Goal: Task Accomplishment & Management: Manage account settings

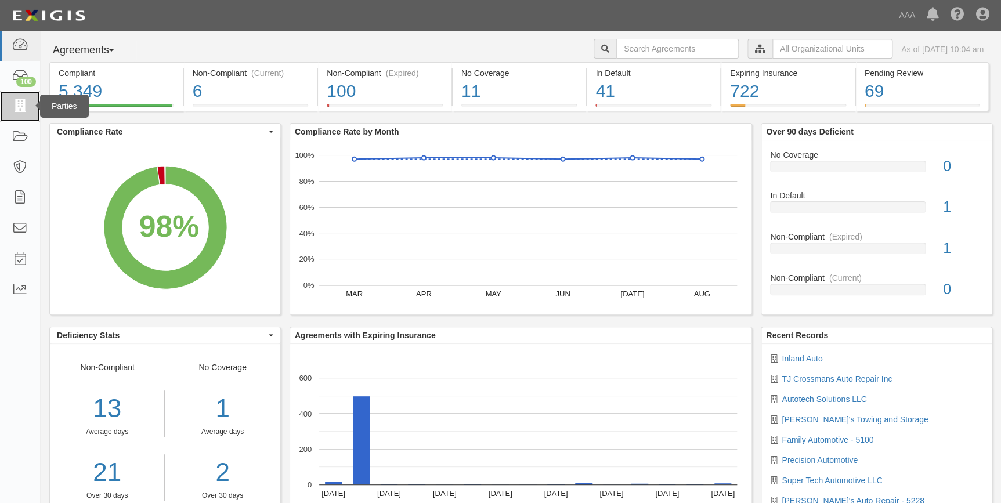
click at [16, 106] on icon at bounding box center [20, 106] width 16 height 13
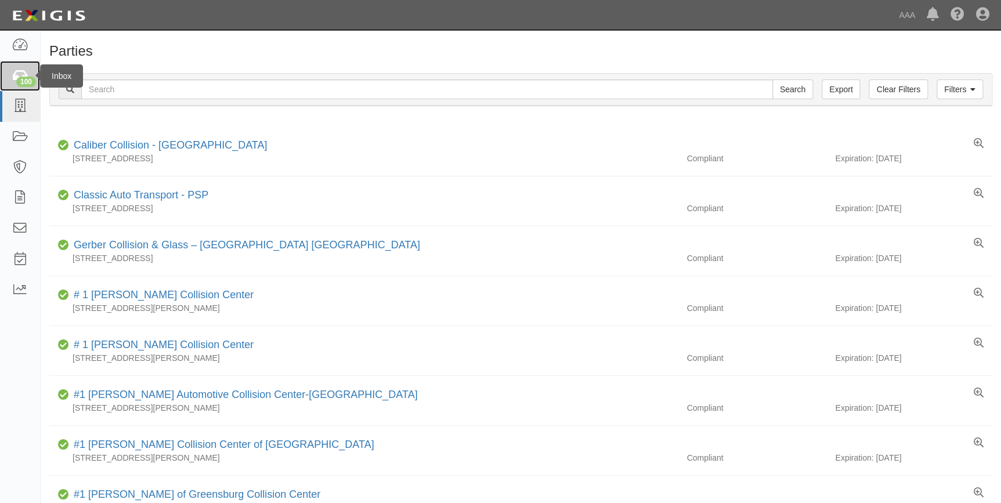
click at [10, 79] on link "100" at bounding box center [20, 76] width 40 height 31
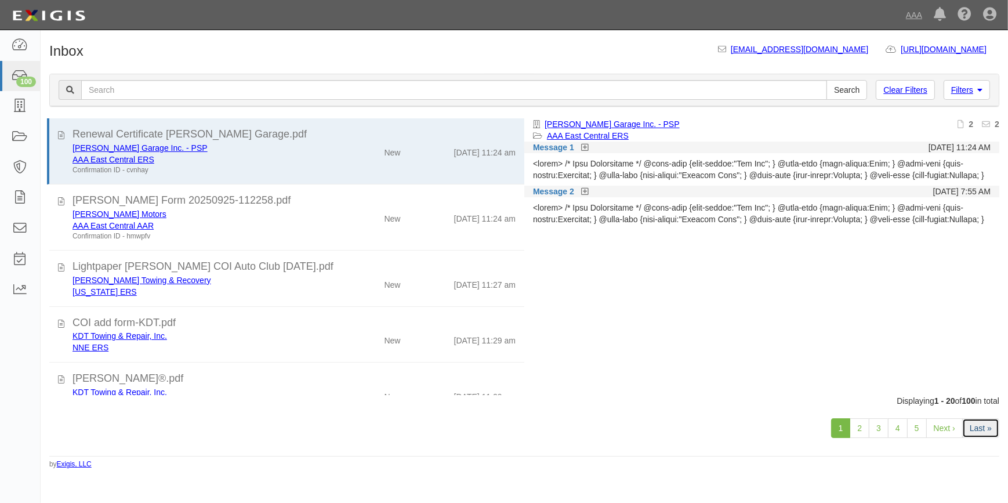
click at [984, 424] on link "Last »" at bounding box center [980, 428] width 37 height 20
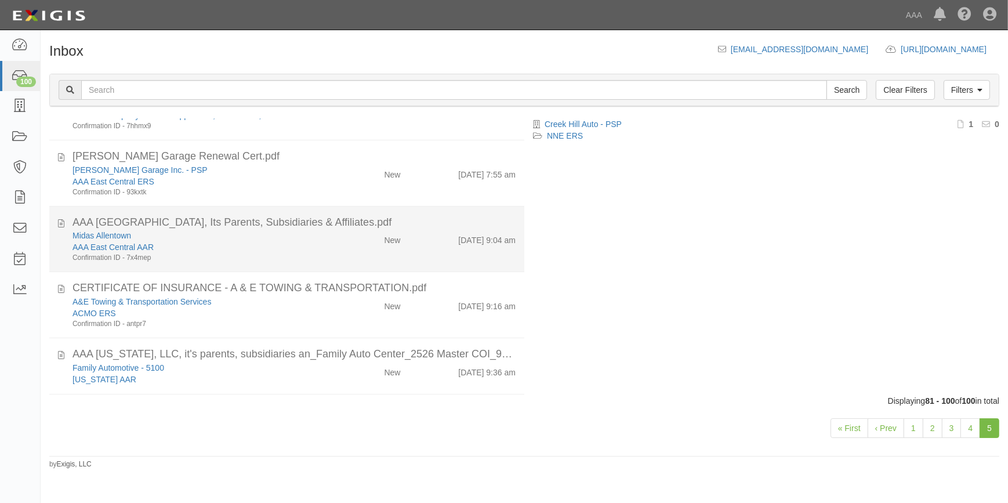
scroll to position [1027, 0]
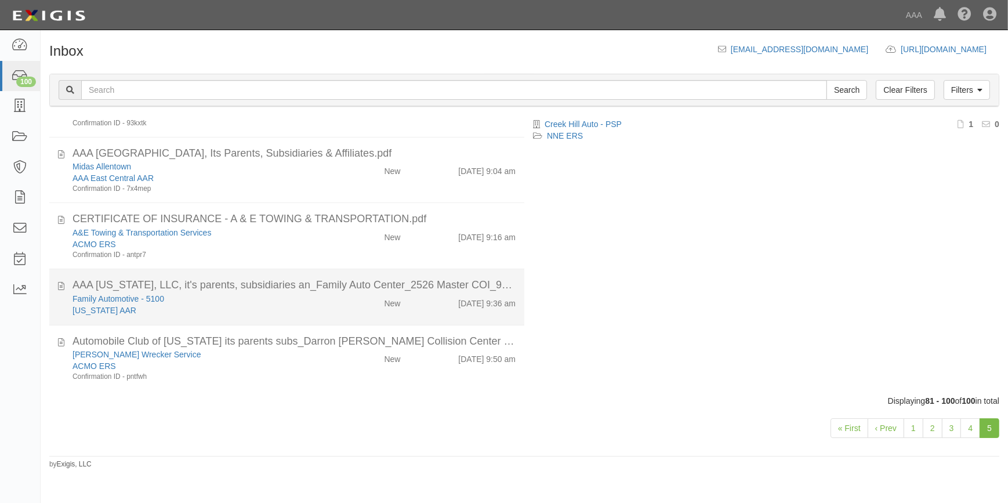
click at [267, 284] on div "AAA Texas, LLC, it's parents, subsidiaries an_Family Auto Center_2526 Master CO…" at bounding box center [294, 285] width 443 height 15
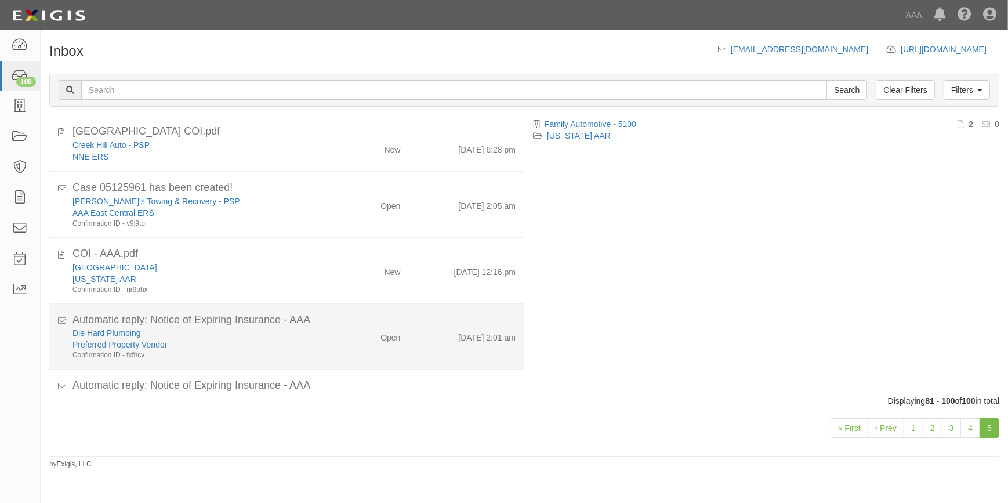
scroll to position [0, 0]
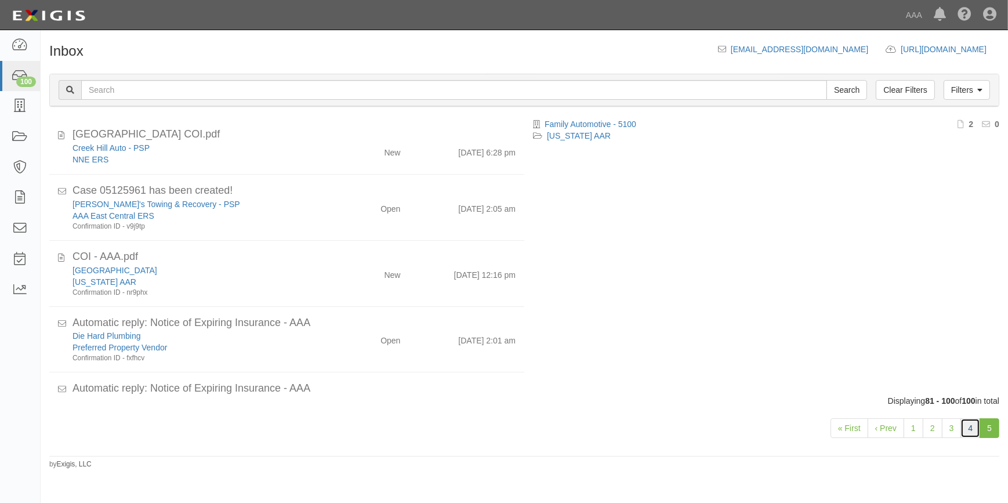
click at [971, 421] on link "4" at bounding box center [971, 428] width 20 height 20
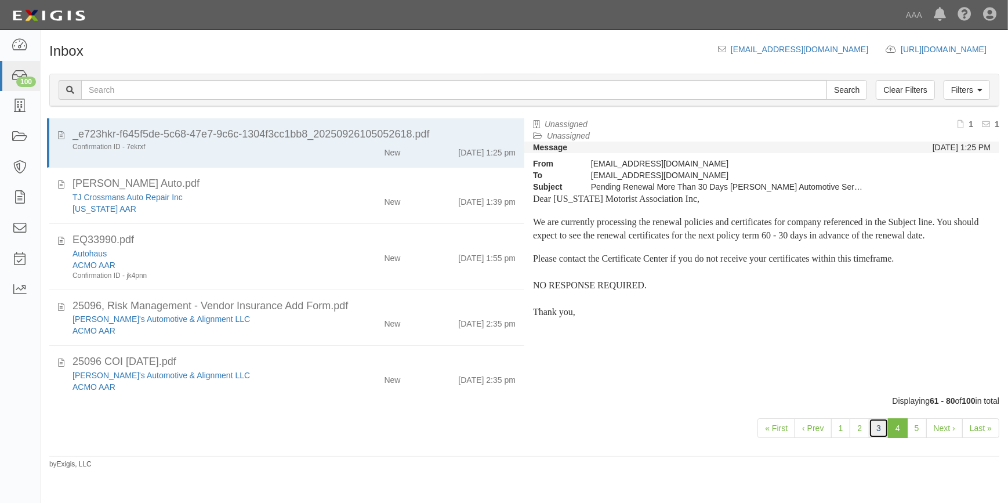
click at [876, 427] on link "3" at bounding box center [879, 428] width 20 height 20
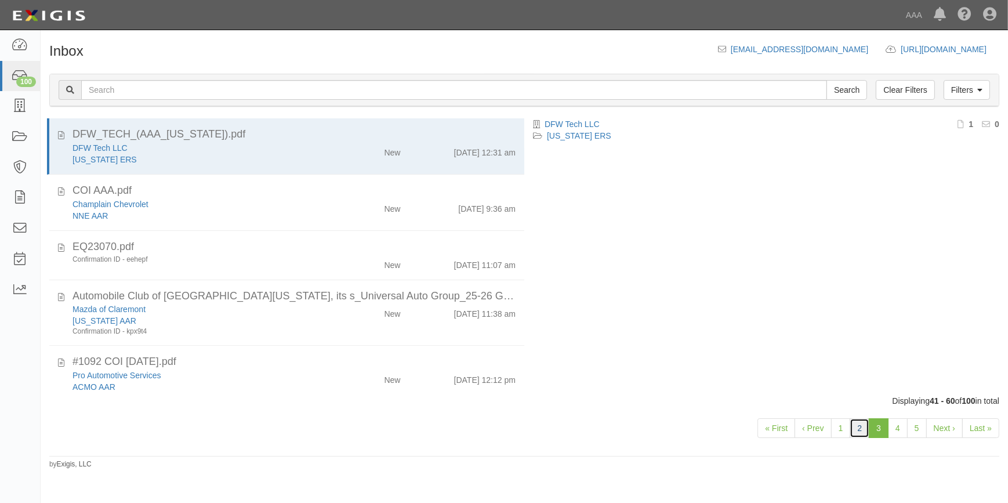
click at [864, 429] on link "2" at bounding box center [860, 428] width 20 height 20
